Goal: Transaction & Acquisition: Purchase product/service

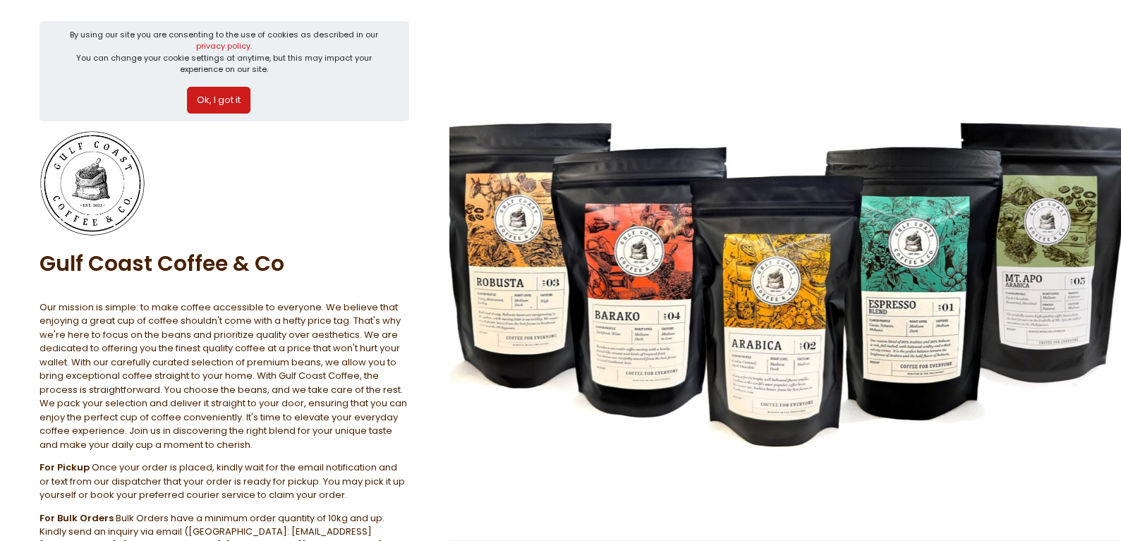
scroll to position [173, 0]
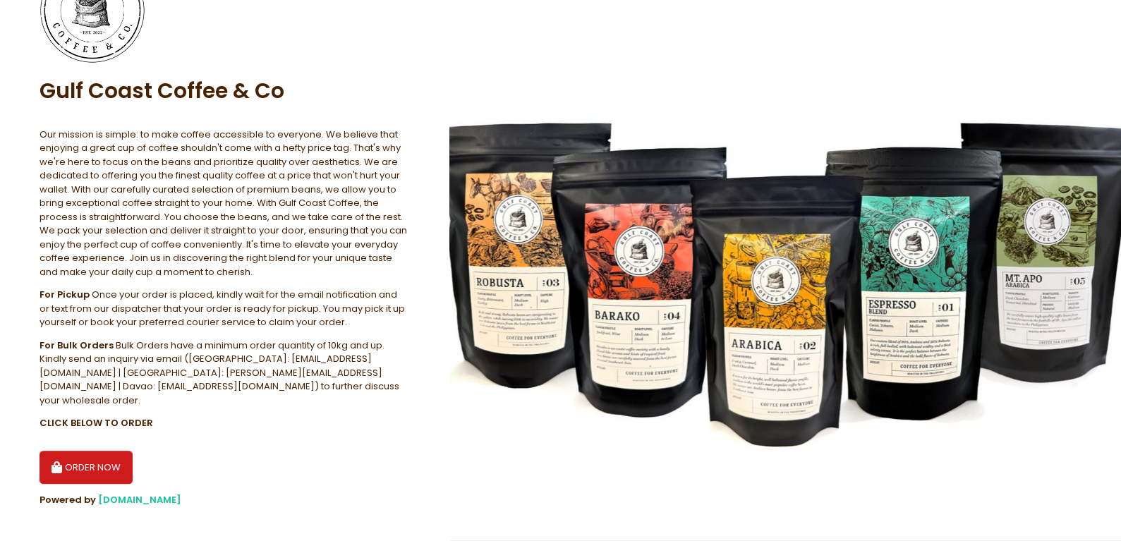
click at [95, 462] on button "ORDER NOW" at bounding box center [85, 468] width 93 height 34
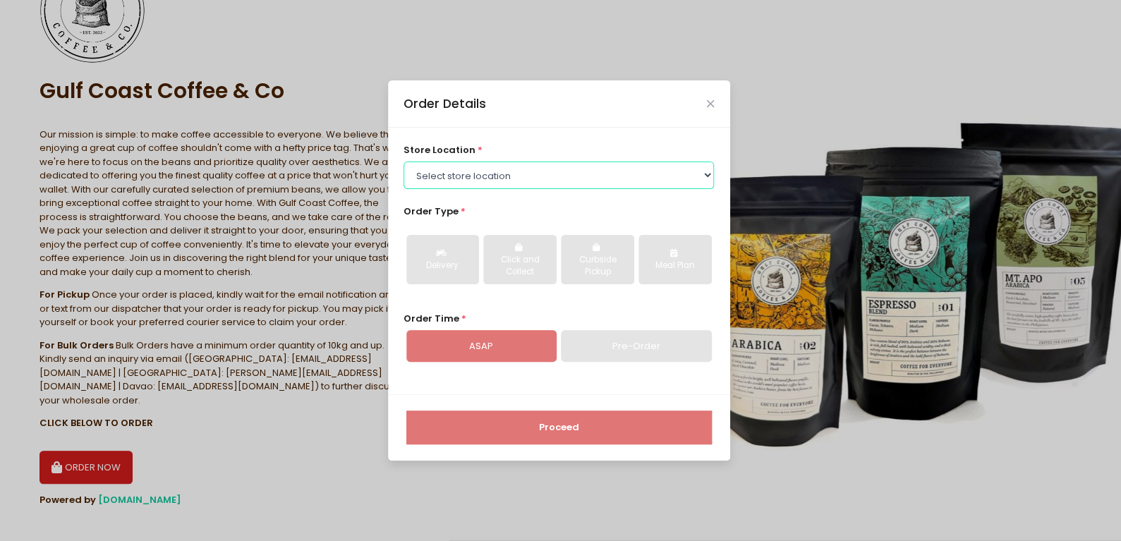
click at [684, 170] on select "Select store location [GEOGRAPHIC_DATA] ([GEOGRAPHIC_DATA]) Gulf Coast Coffee […" at bounding box center [558, 175] width 310 height 27
select select "647edc42345147b1e794fb1f"
click at [403, 162] on select "Select store location [GEOGRAPHIC_DATA] ([GEOGRAPHIC_DATA]) Gulf Coast Coffee […" at bounding box center [558, 175] width 310 height 27
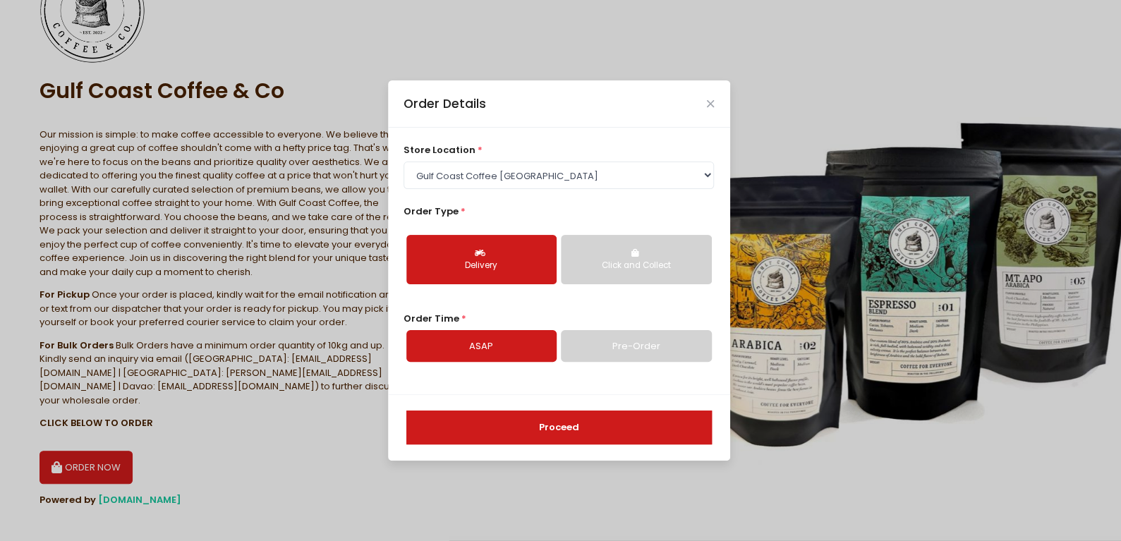
click at [645, 267] on div "Click and Collect" at bounding box center [636, 266] width 130 height 13
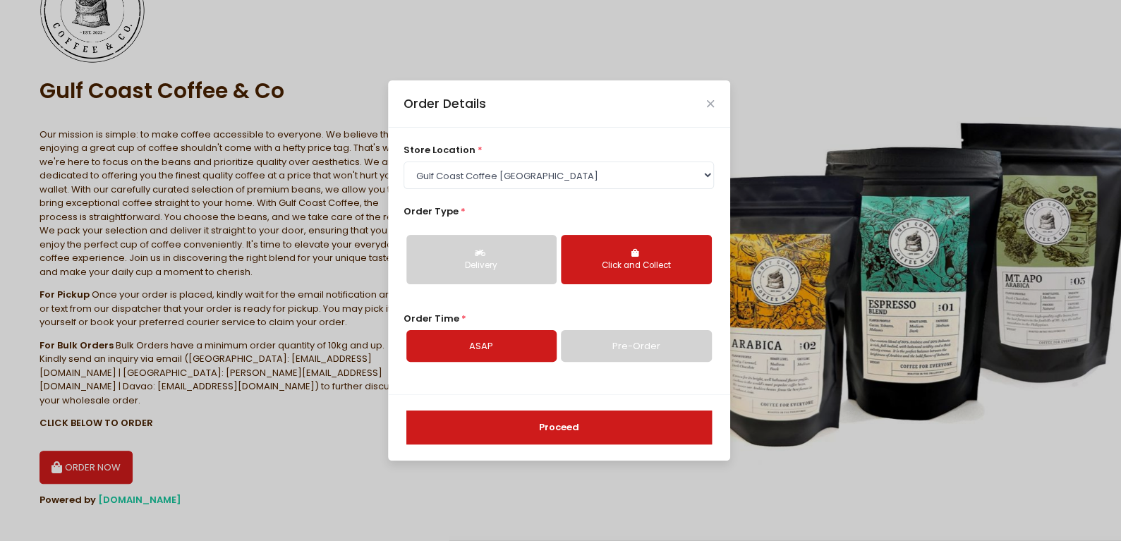
click at [573, 426] on button "Proceed" at bounding box center [558, 427] width 305 height 34
